Goal: Contribute content

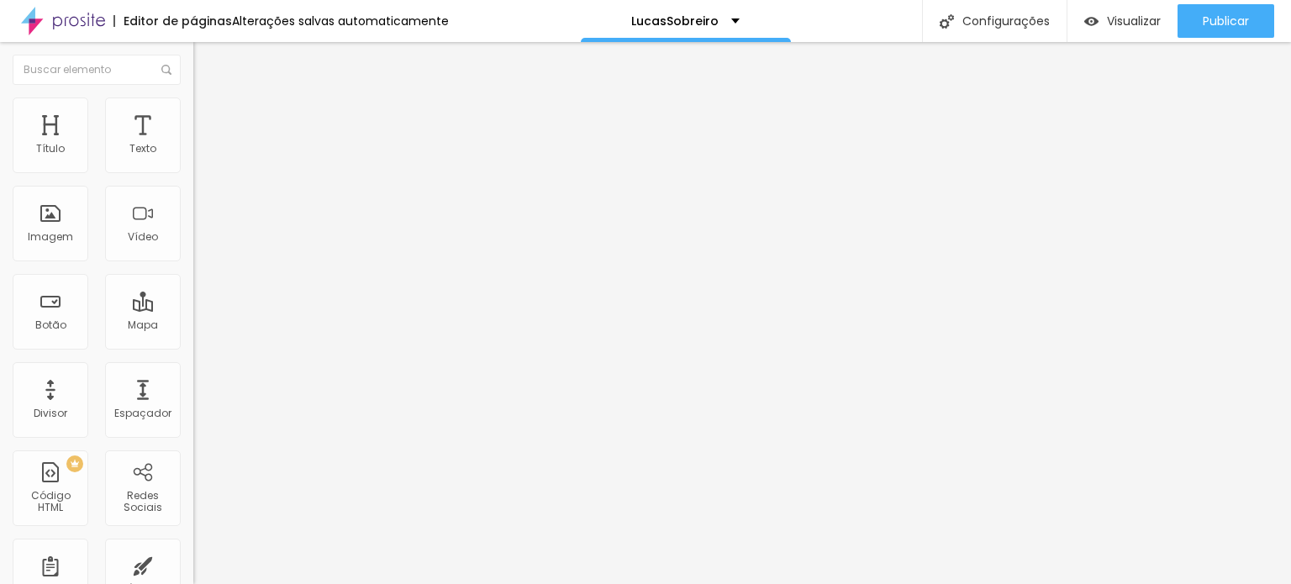
click at [208, 116] on span "Estilo" at bounding box center [221, 109] width 26 height 14
click at [208, 113] on span "Estilo" at bounding box center [221, 109] width 26 height 14
click at [208, 116] on span "Estilo" at bounding box center [221, 109] width 26 height 14
click at [193, 159] on input "25" at bounding box center [229, 150] width 72 height 18
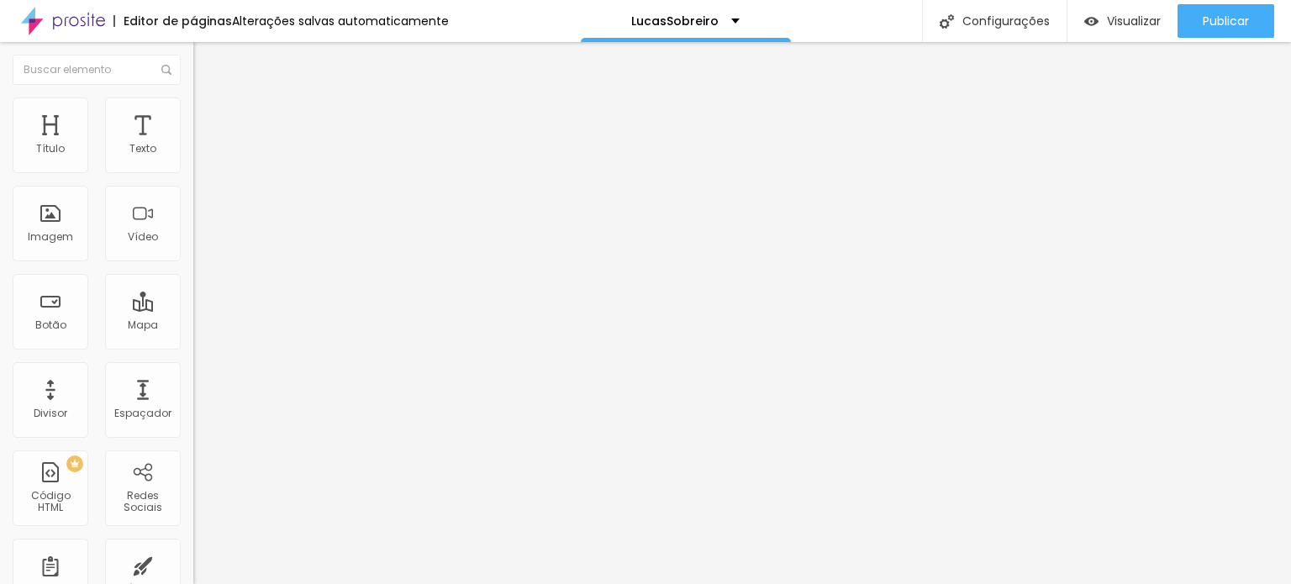
type input "7"
type input "10"
type input "75"
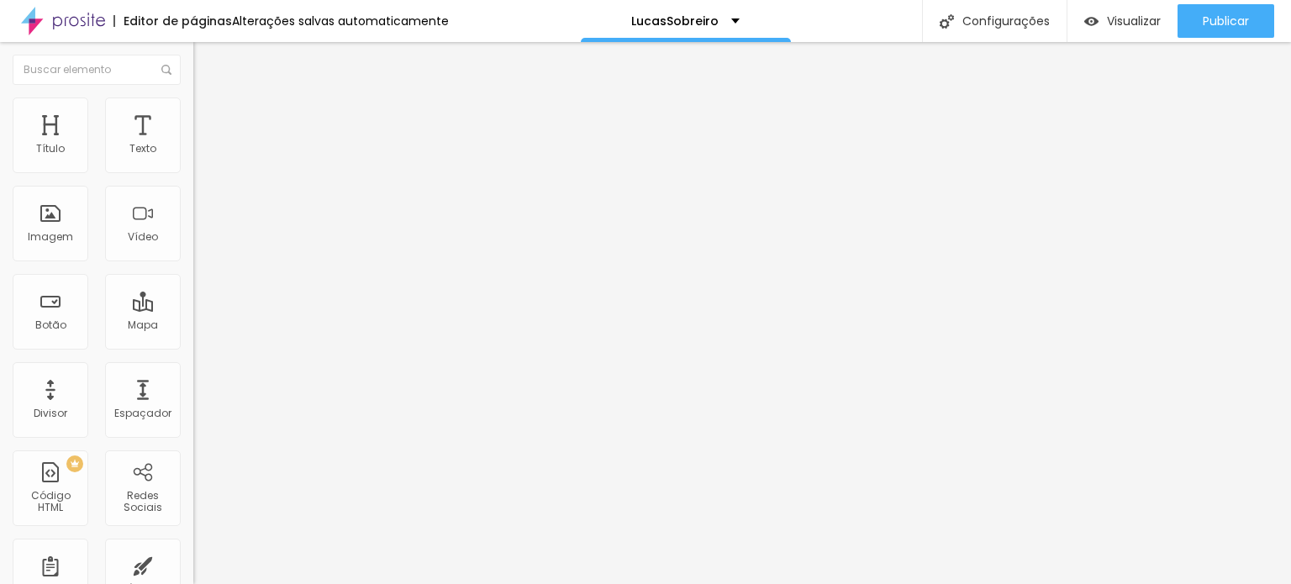
click at [208, 118] on span "Avançado" at bounding box center [235, 125] width 55 height 14
click at [208, 124] on span "Avançado" at bounding box center [235, 125] width 55 height 14
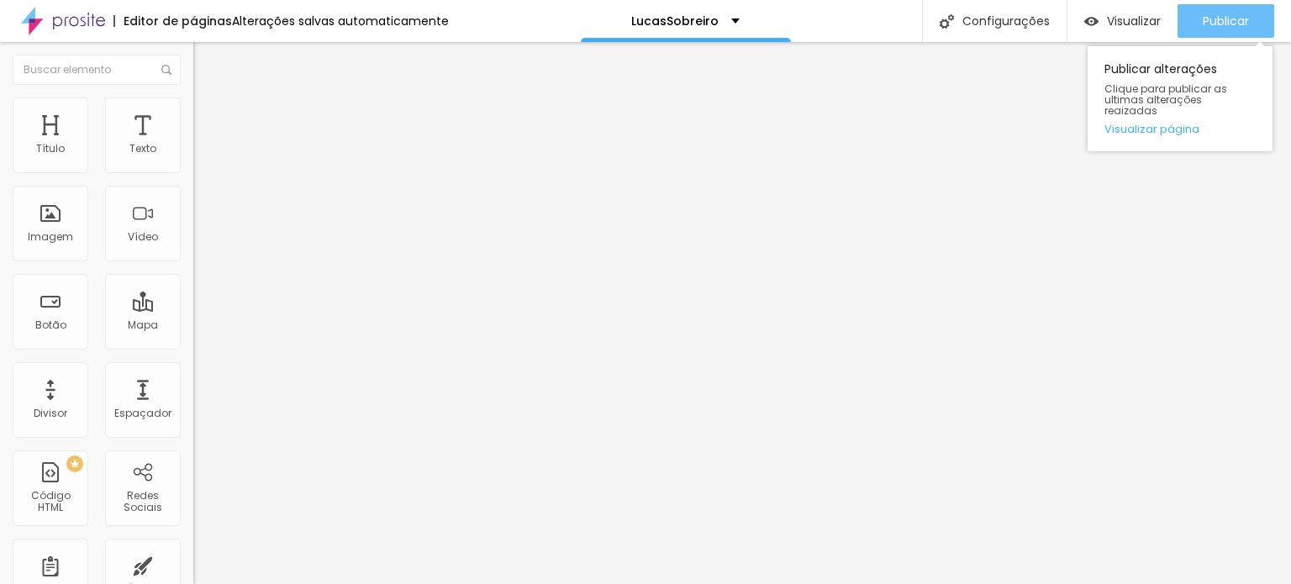
click at [1226, 16] on span "Publicar" at bounding box center [1225, 20] width 46 height 13
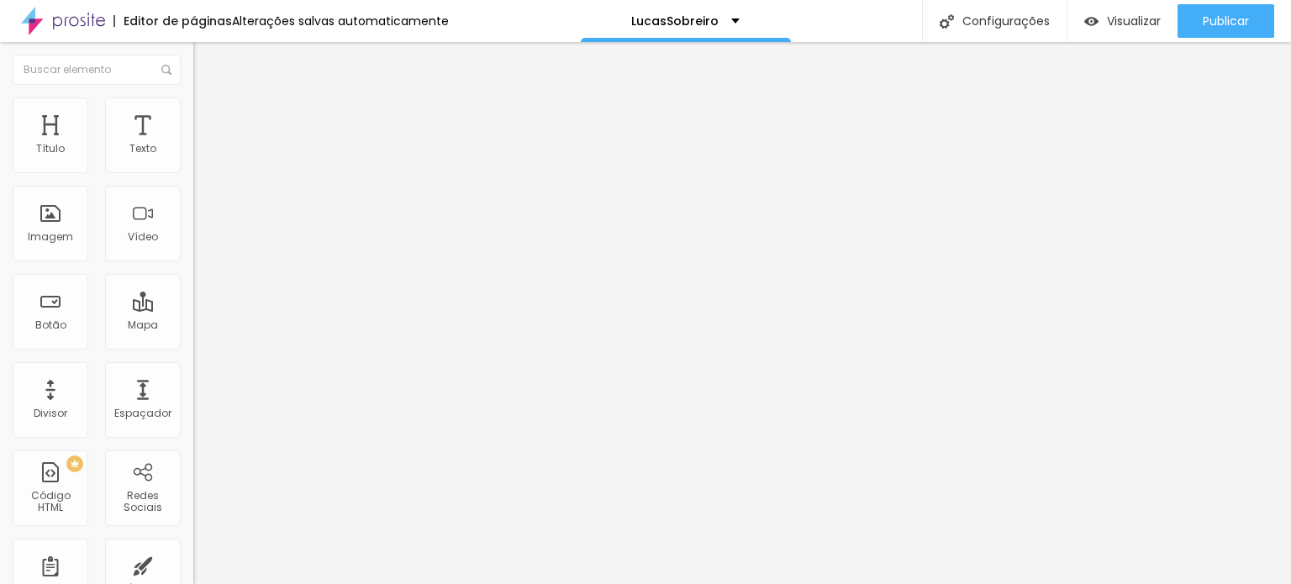
click at [208, 116] on span "Avançado" at bounding box center [235, 109] width 55 height 14
drag, startPoint x: 137, startPoint y: 103, endPoint x: 134, endPoint y: 136, distance: 32.9
click at [193, 104] on img at bounding box center [200, 104] width 15 height 15
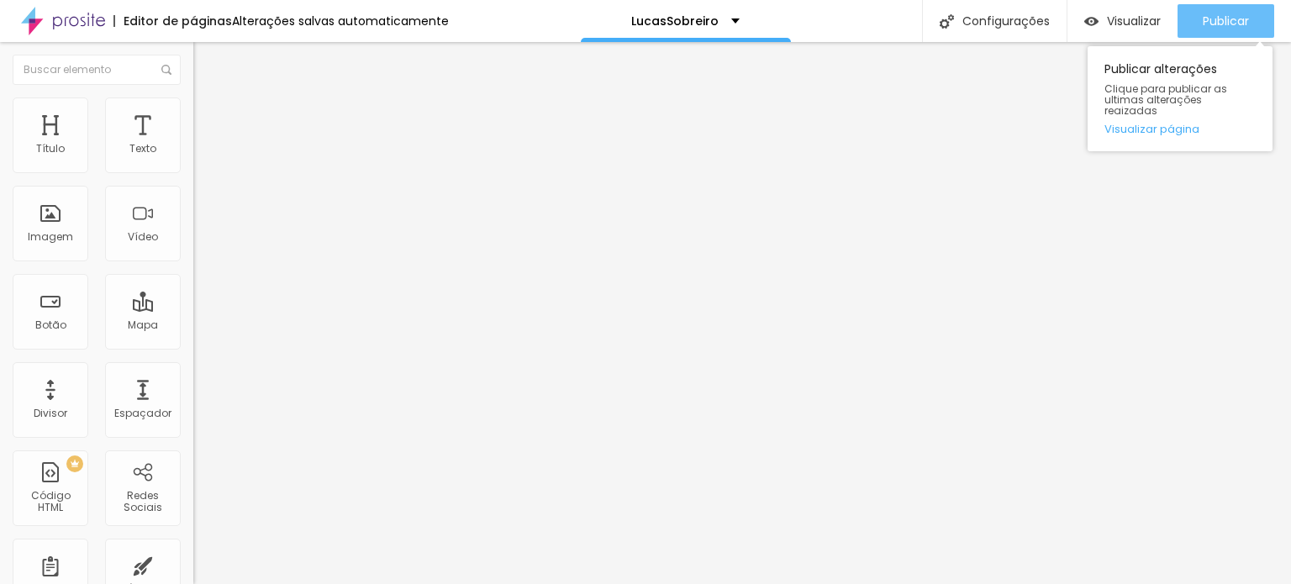
click at [1240, 9] on div "Publicar" at bounding box center [1225, 21] width 46 height 34
click at [1207, 14] on span "Publicar" at bounding box center [1225, 20] width 46 height 13
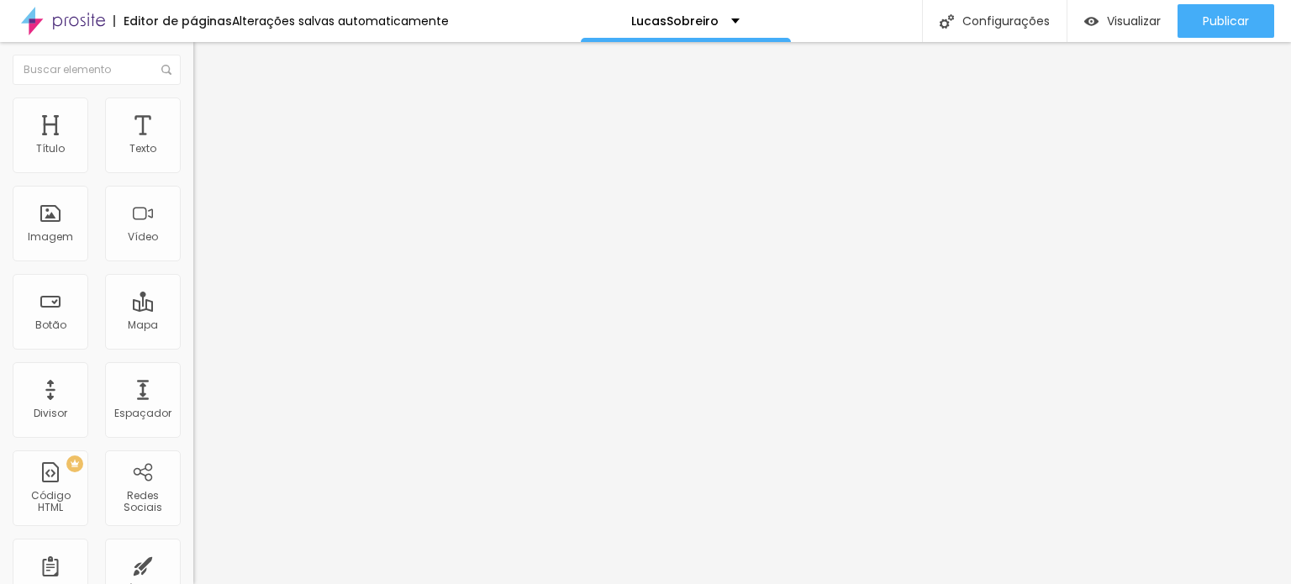
click at [193, 110] on li "Estilo" at bounding box center [289, 105] width 193 height 17
click at [193, 159] on input "22" at bounding box center [224, 150] width 63 height 18
type input "3"
type input "14"
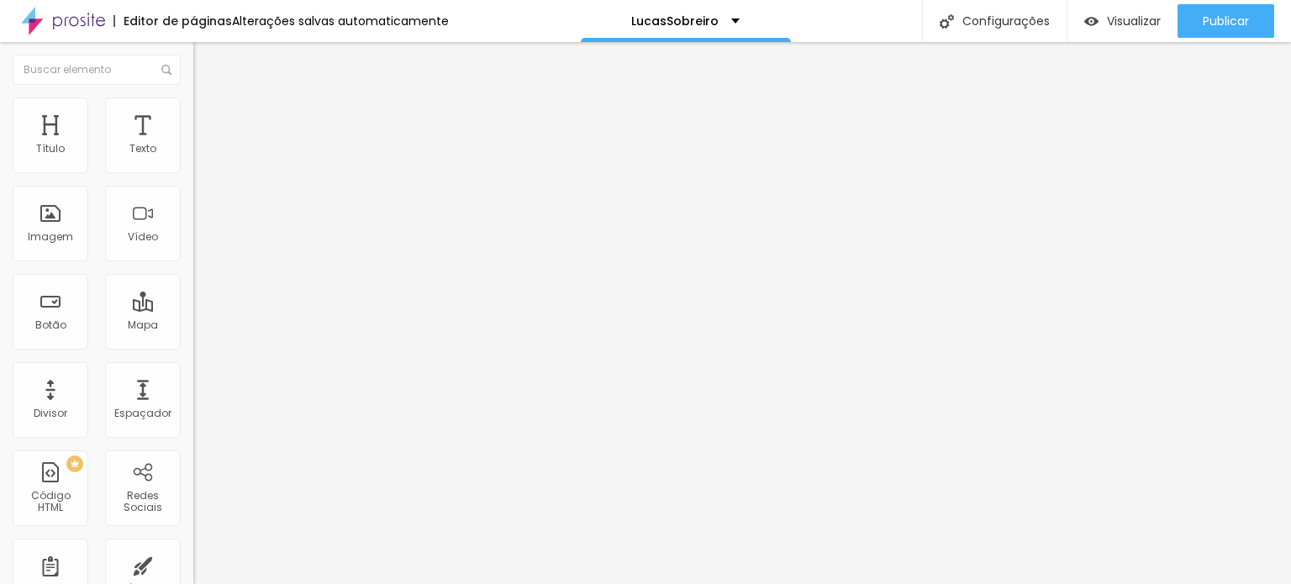
type input "30"
click at [208, 122] on span "Avançado" at bounding box center [235, 125] width 55 height 14
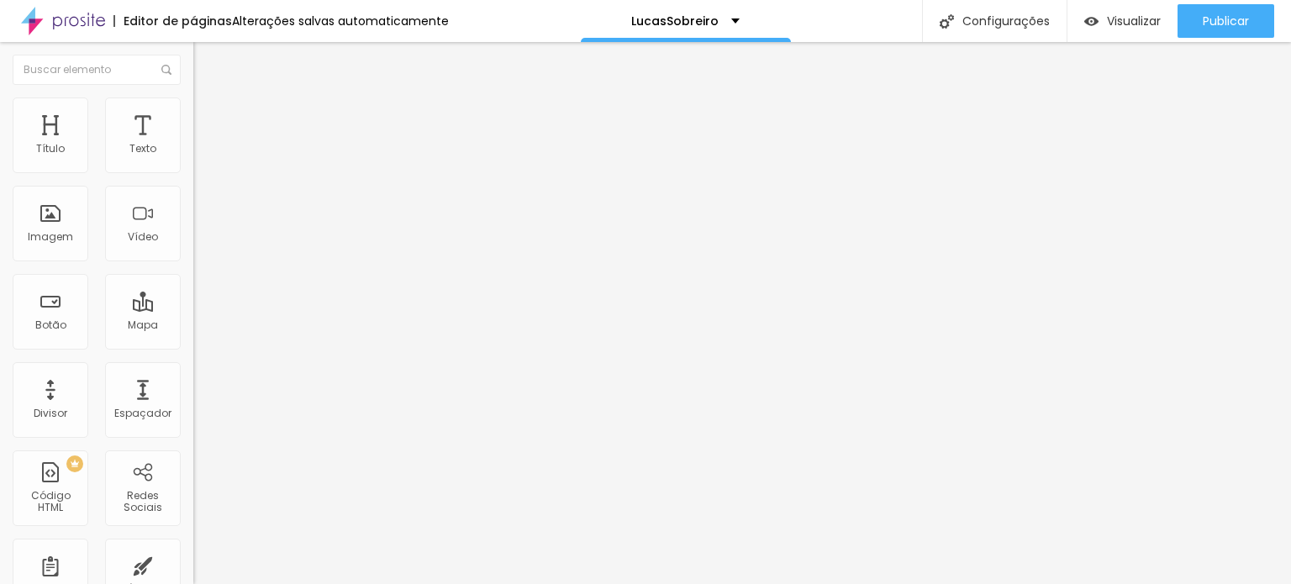
click at [193, 114] on li "Avançado" at bounding box center [289, 122] width 193 height 17
click at [193, 110] on li "Estilo" at bounding box center [289, 105] width 193 height 17
click at [193, 159] on input "30" at bounding box center [224, 150] width 63 height 18
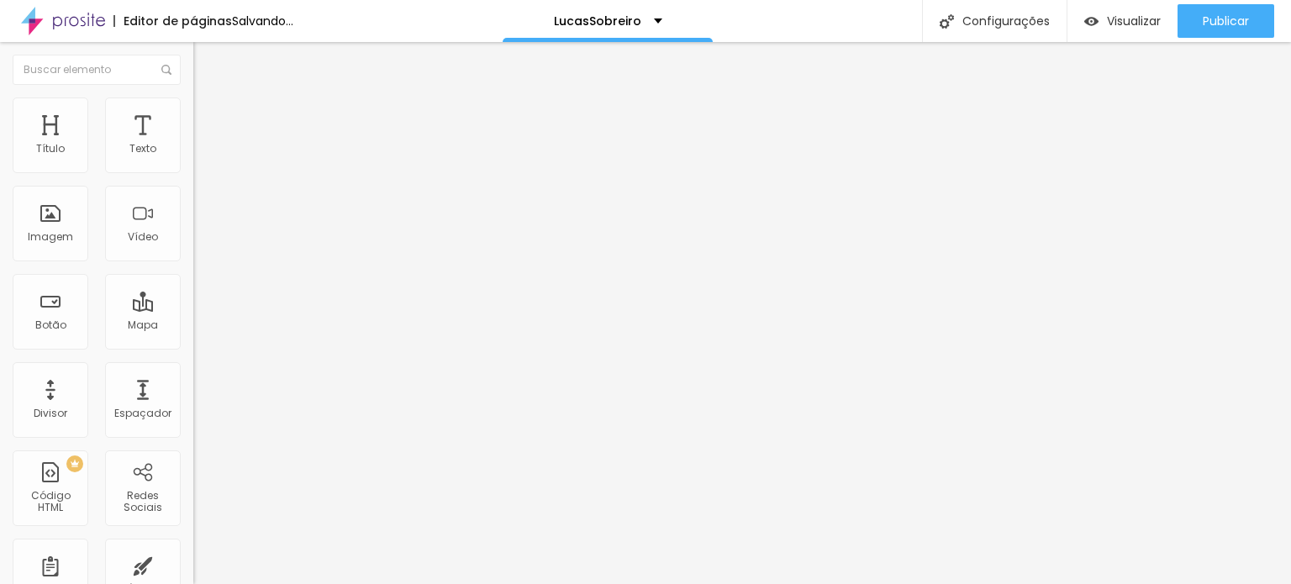
click at [193, 159] on input "30" at bounding box center [224, 150] width 63 height 18
type input "2"
type input "14"
type input "22"
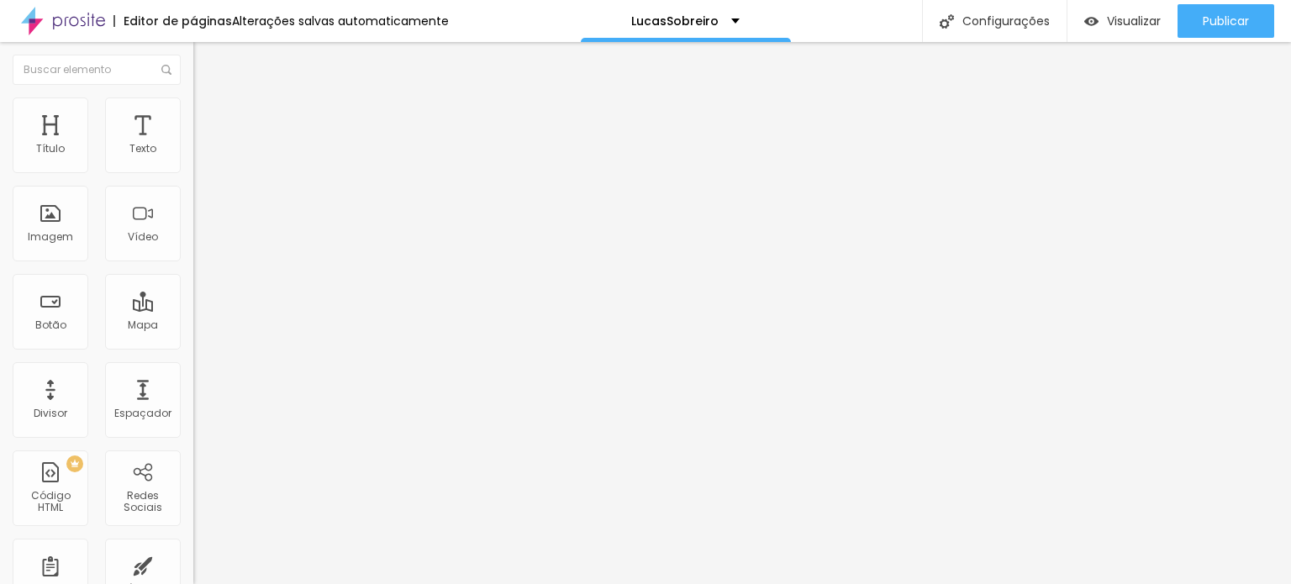
type input "22"
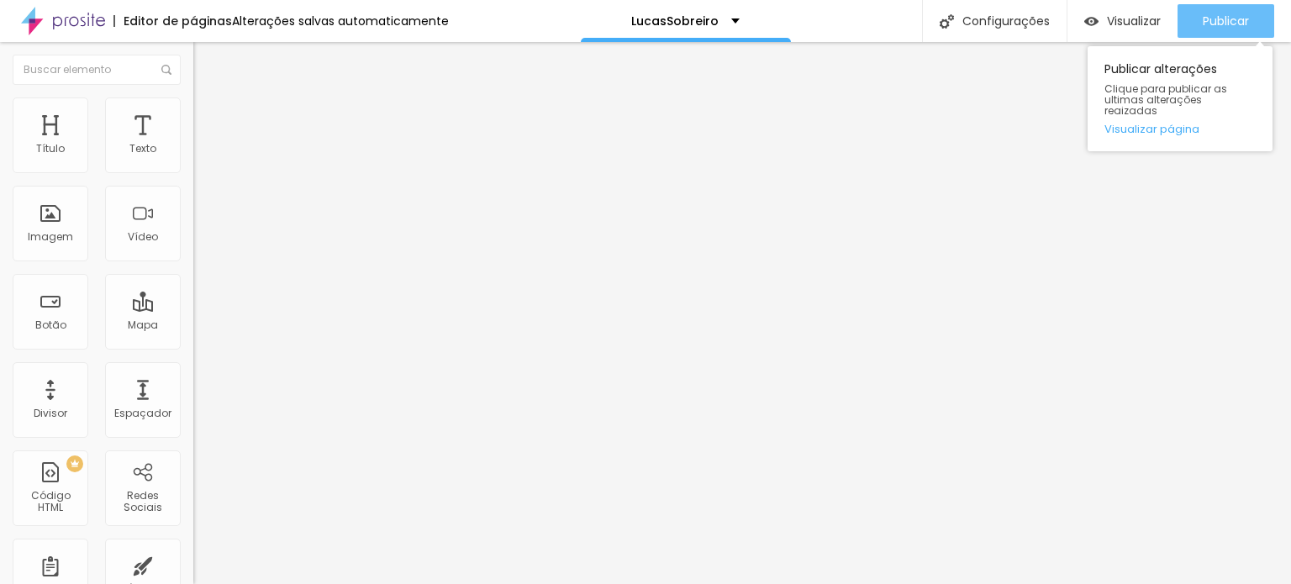
click at [1237, 18] on span "Publicar" at bounding box center [1225, 20] width 46 height 13
